Goal: Navigation & Orientation: Go to known website

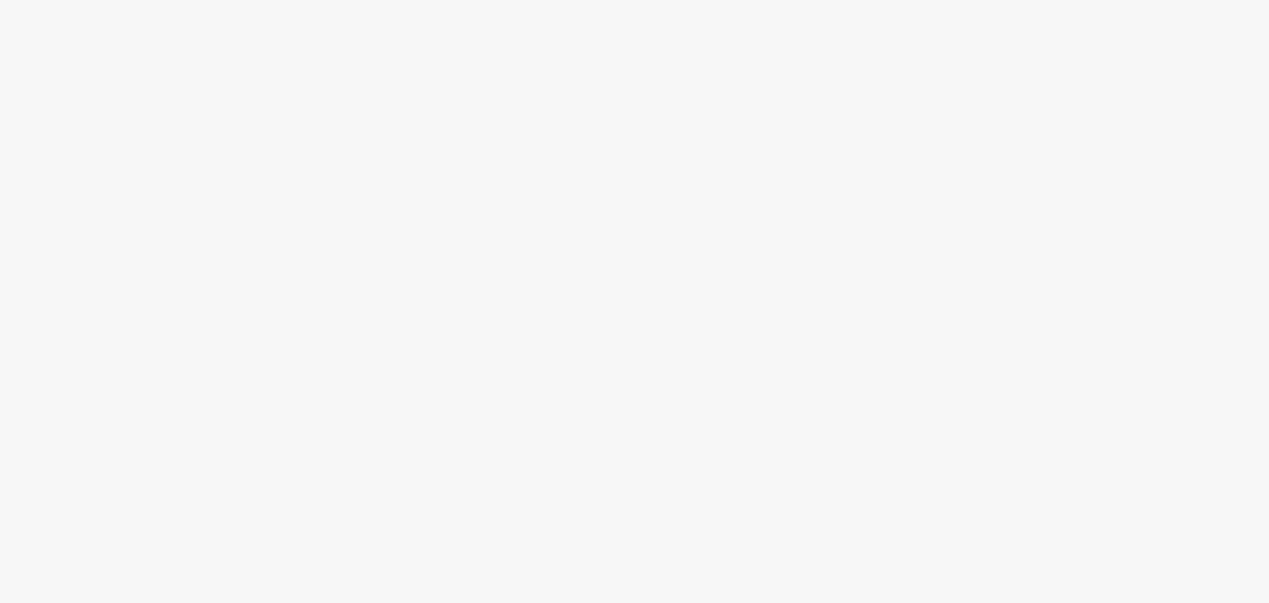
click at [678, 251] on div at bounding box center [634, 331] width 1269 height 544
